Goal: Task Accomplishment & Management: Manage account settings

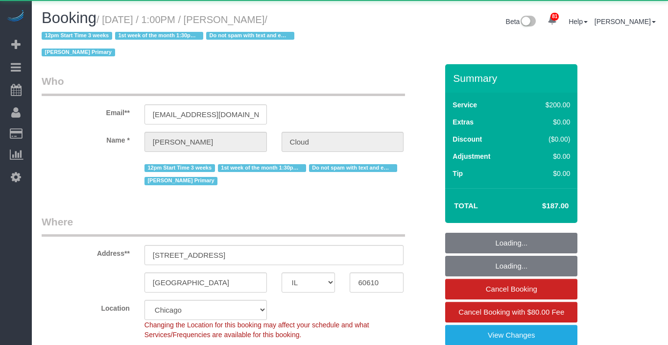
select select "IL"
select select "object:1368"
select select "512"
select select "number:1"
select select "number:58"
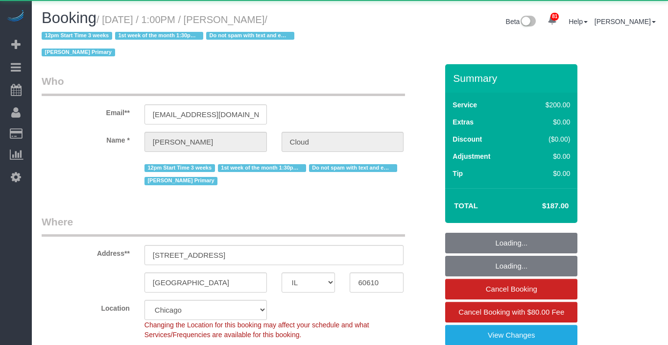
select select "number:139"
select select "number:107"
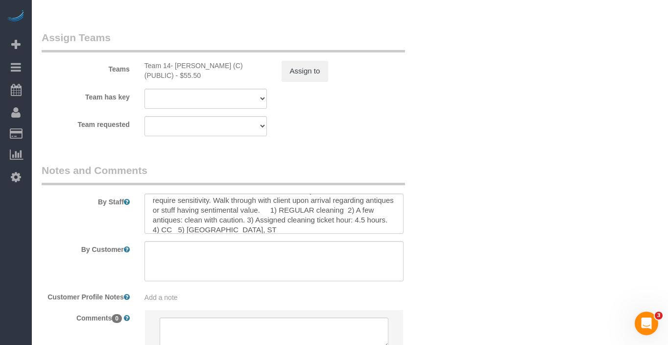
scroll to position [19, 0]
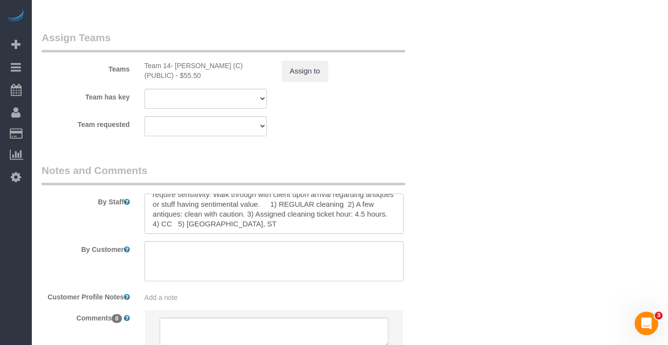
click at [388, 194] on textarea at bounding box center [273, 213] width 259 height 40
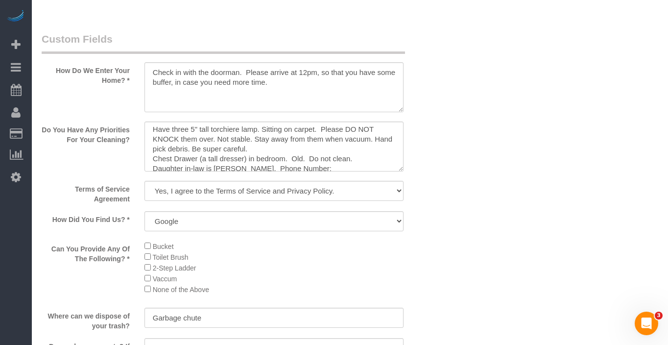
scroll to position [9, 0]
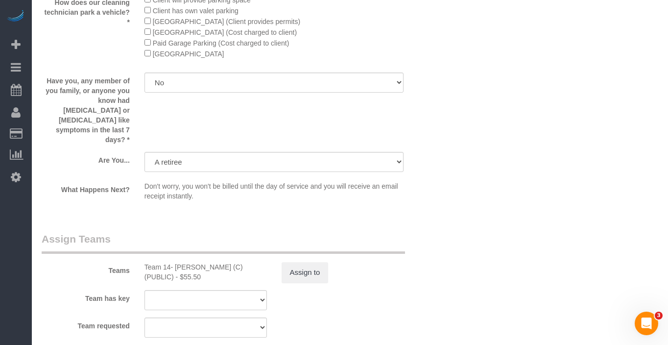
type textarea "BI-WEEKLY CLEANING. Client booked bi-weekly. Senior Citizen that require sensit…"
click at [315, 268] on sui-booking-teams "Teams Team 14- [PERSON_NAME] (C) (PUBLIC) - $55.50 Assign to Team has key Team …" at bounding box center [240, 285] width 396 height 106
click at [317, 262] on button "Assign to" at bounding box center [304, 272] width 47 height 21
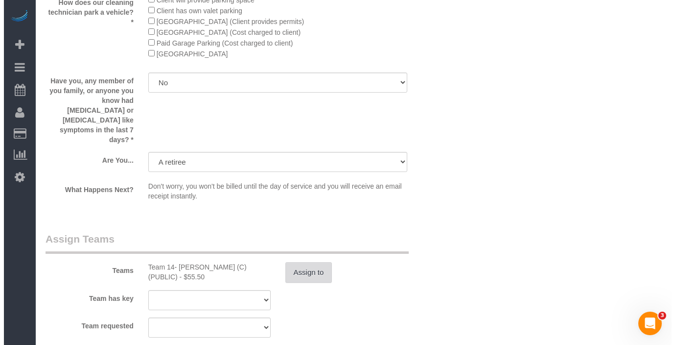
scroll to position [1688, 0]
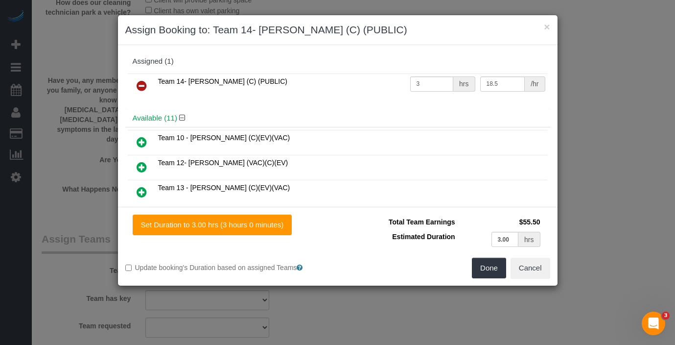
click at [551, 26] on div "× Assign Booking to: Team 14- [PERSON_NAME] (C) (PUBLIC)" at bounding box center [338, 30] width 440 height 30
click at [548, 27] on button "×" at bounding box center [547, 27] width 6 height 10
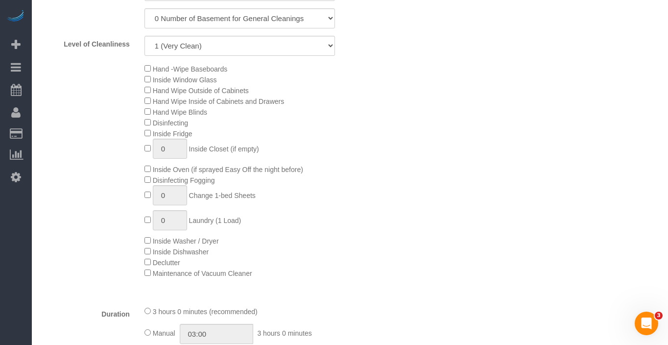
scroll to position [0, 0]
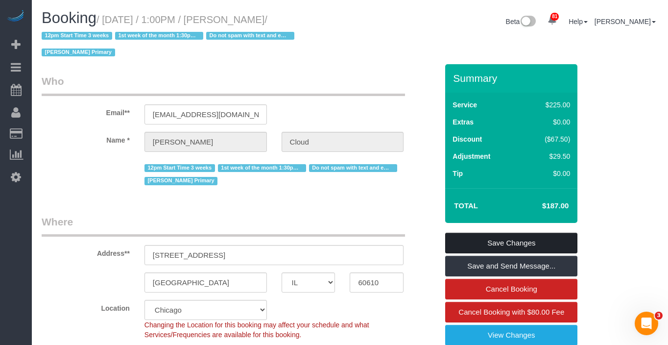
click at [503, 243] on link "Save Changes" at bounding box center [511, 243] width 132 height 21
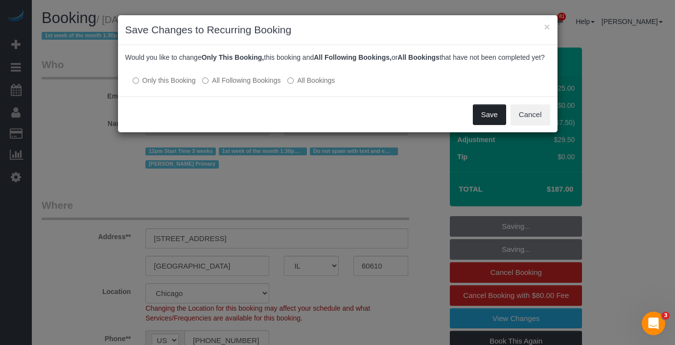
click at [482, 123] on button "Save" at bounding box center [489, 114] width 33 height 21
